Goal: Check status: Check status

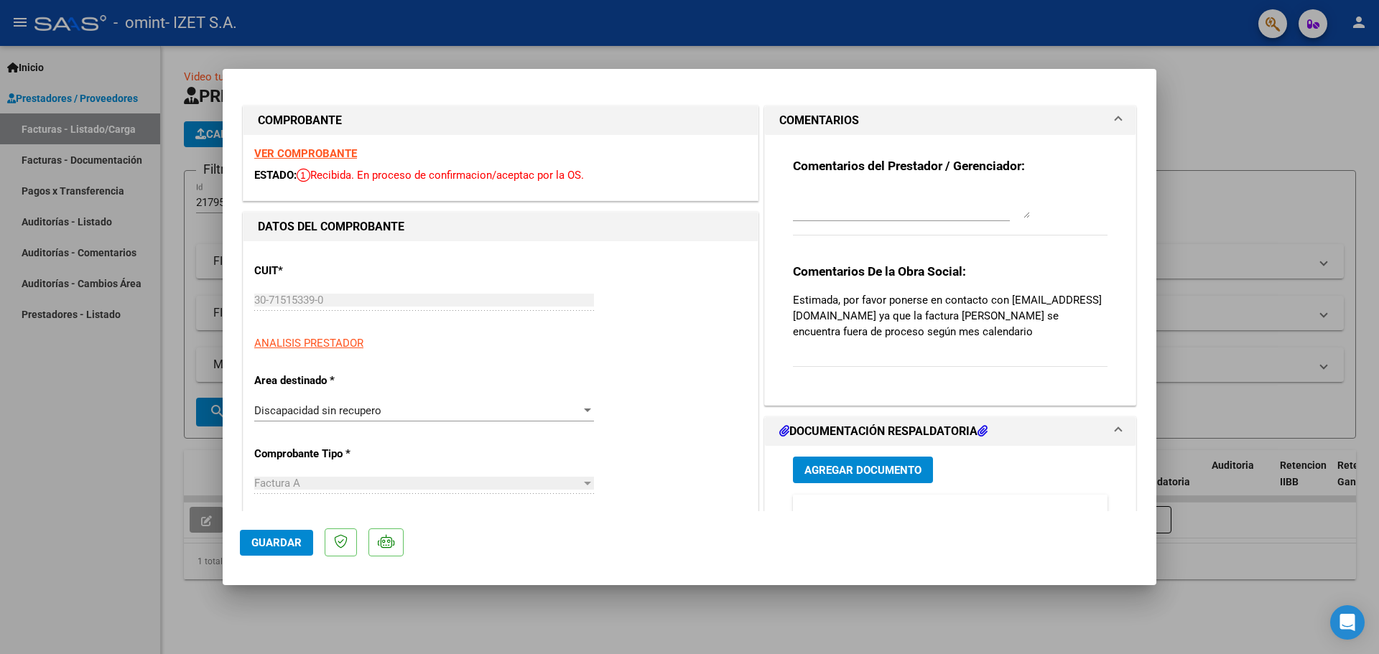
click at [647, 558] on div "COMPROBANTE VER COMPROBANTE ESTADO: Recibida. En proceso de confirmacion/acepta…" at bounding box center [690, 327] width 934 height 517
click at [637, 552] on div "COMPROBANTE VER COMPROBANTE ESTADO: Recibida. En proceso de confirmacion/acepta…" at bounding box center [690, 327] width 934 height 517
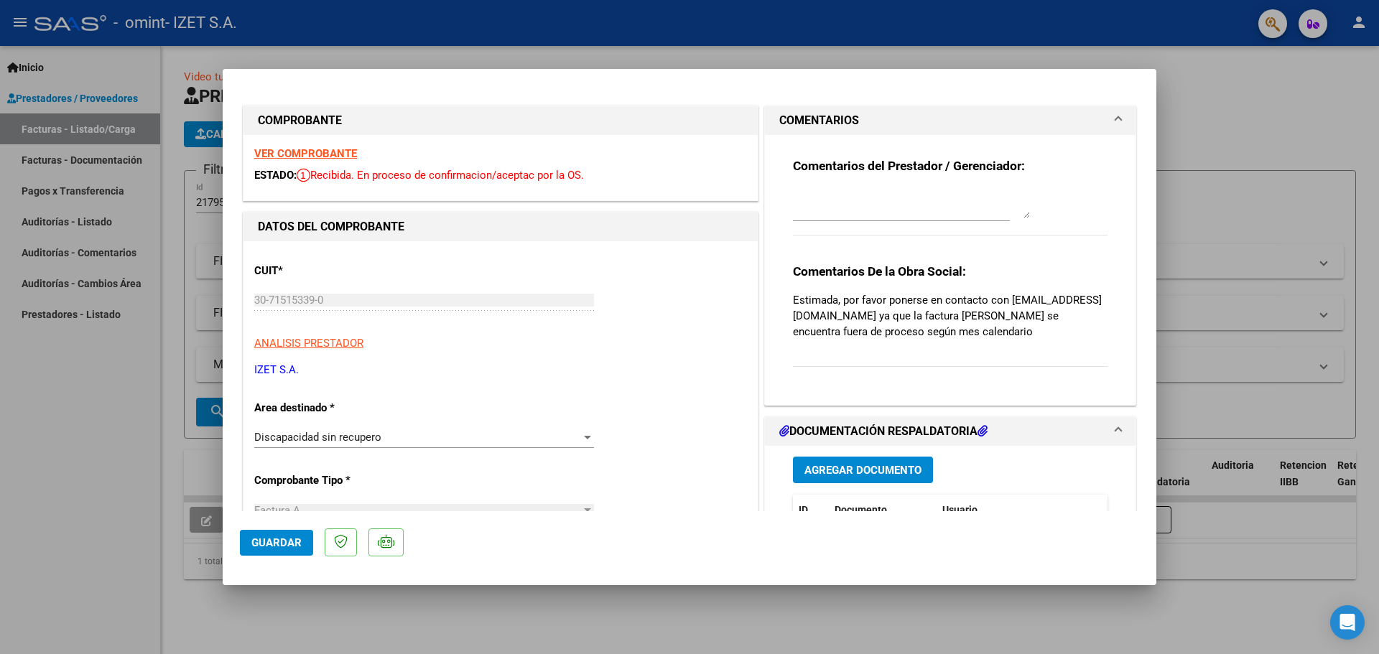
drag, startPoint x: 560, startPoint y: 549, endPoint x: 728, endPoint y: 568, distance: 169.2
click at [641, 558] on div "COMPROBANTE VER COMPROBANTE ESTADO: Recibida. En proceso de confirmacion/acepta…" at bounding box center [690, 327] width 934 height 517
click at [1246, 90] on div at bounding box center [689, 327] width 1379 height 654
type input "$ 0,00"
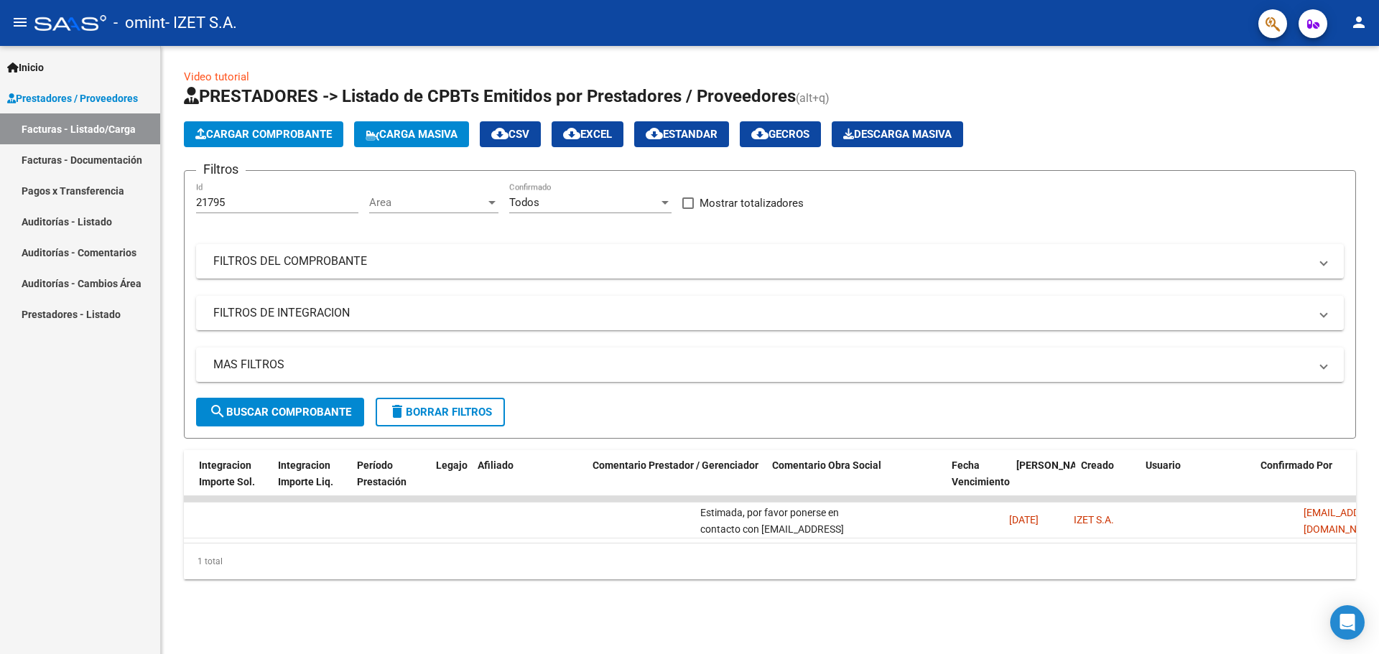
scroll to position [0, 1856]
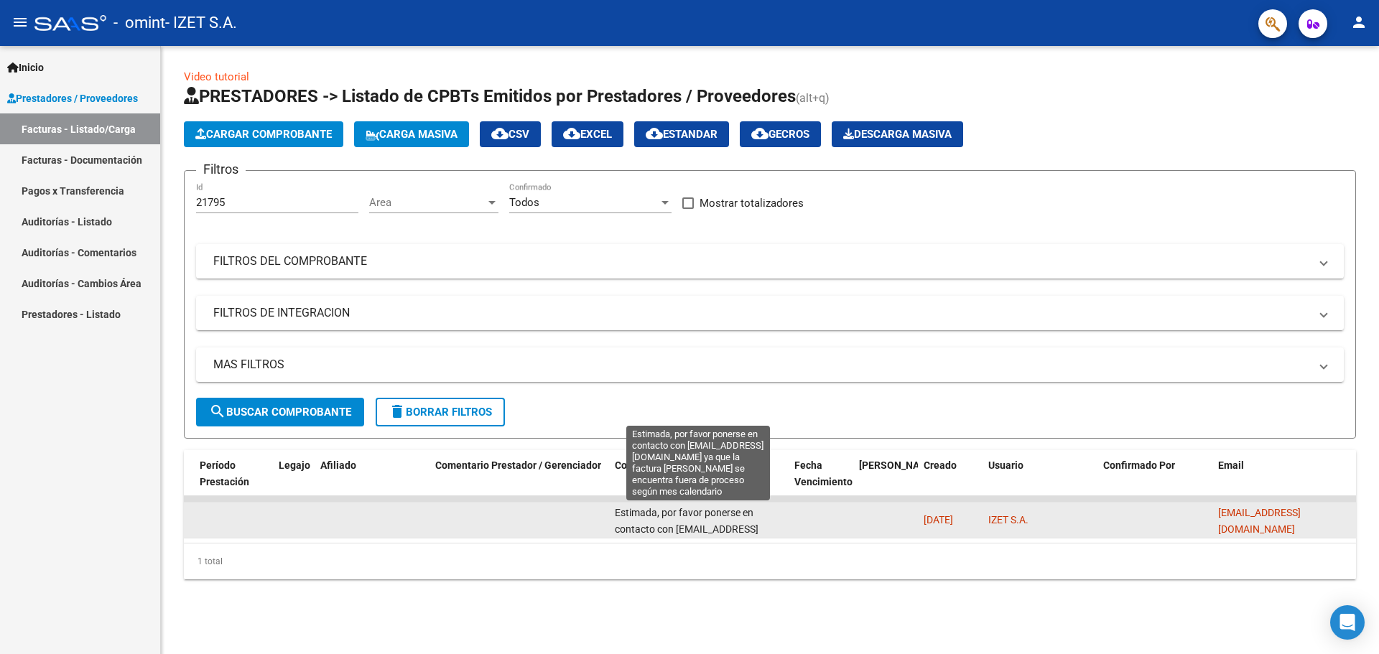
click at [647, 529] on span "Estimada, por favor ponerse en contacto con [EMAIL_ADDRESS][DOMAIN_NAME] ya que…" at bounding box center [696, 545] width 162 height 77
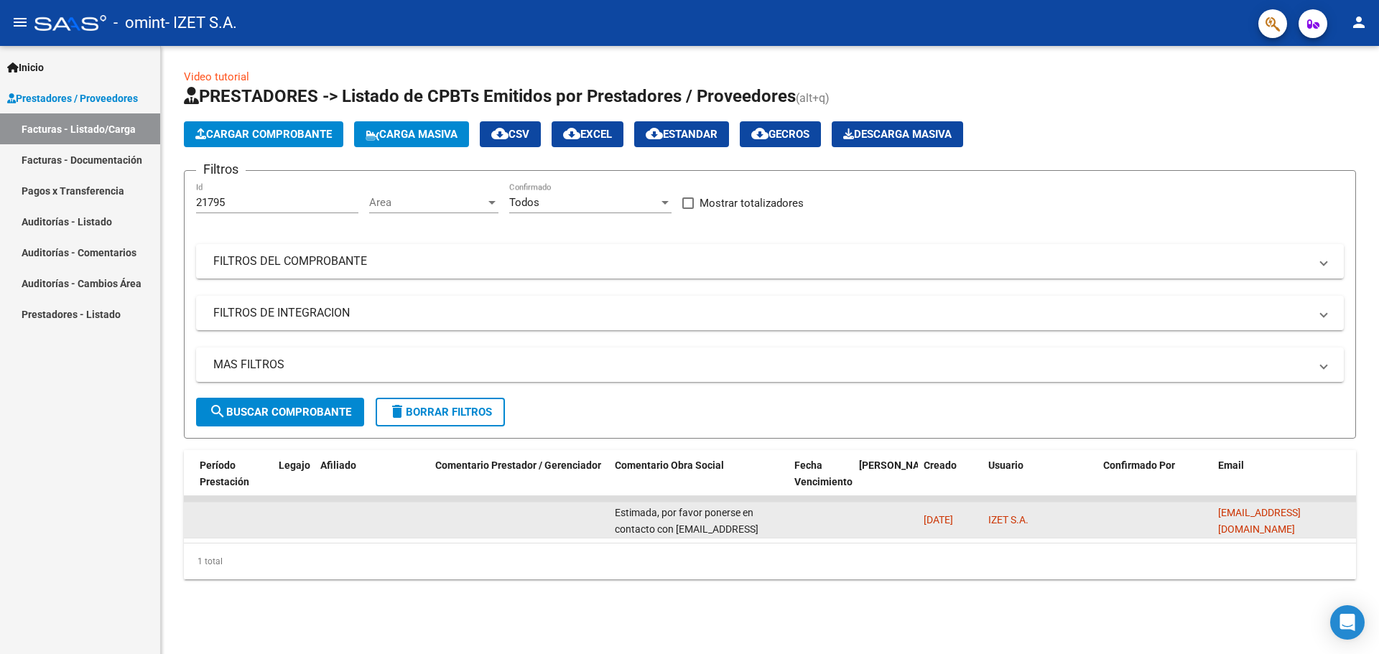
click at [647, 529] on span "Estimada, por favor ponerse en contacto con [EMAIL_ADDRESS][DOMAIN_NAME] ya que…" at bounding box center [696, 545] width 162 height 77
click at [666, 531] on span "Estimada, por favor ponerse en contacto con [EMAIL_ADDRESS][DOMAIN_NAME] ya que…" at bounding box center [696, 545] width 162 height 77
